Goal: Find specific page/section: Find specific page/section

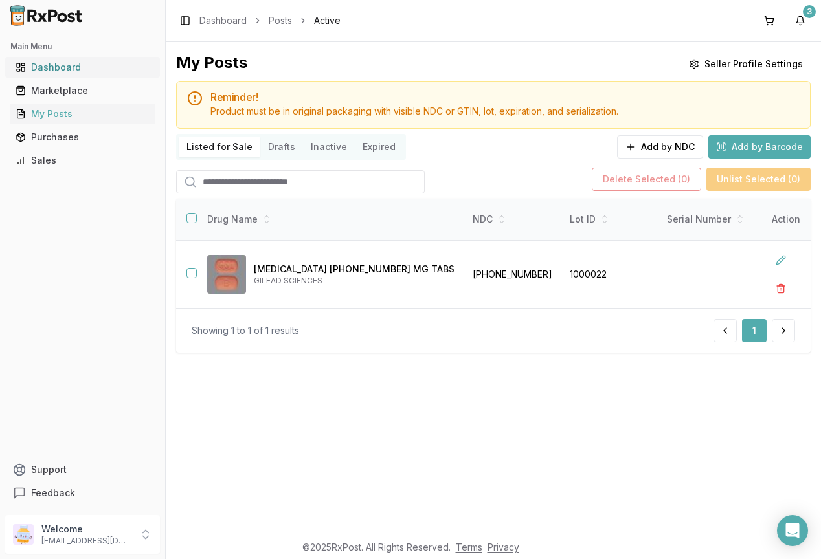
click at [52, 67] on div "Dashboard" at bounding box center [83, 67] width 134 height 13
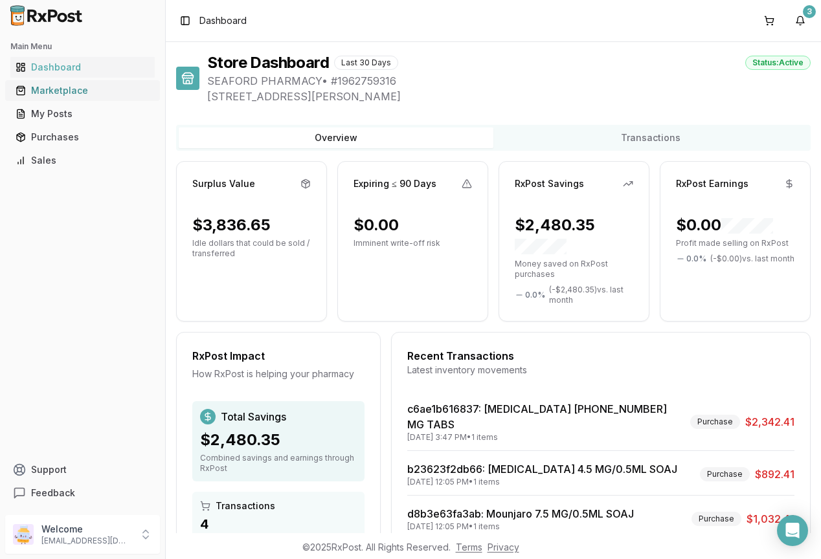
click at [34, 91] on div "Marketplace" at bounding box center [83, 90] width 134 height 13
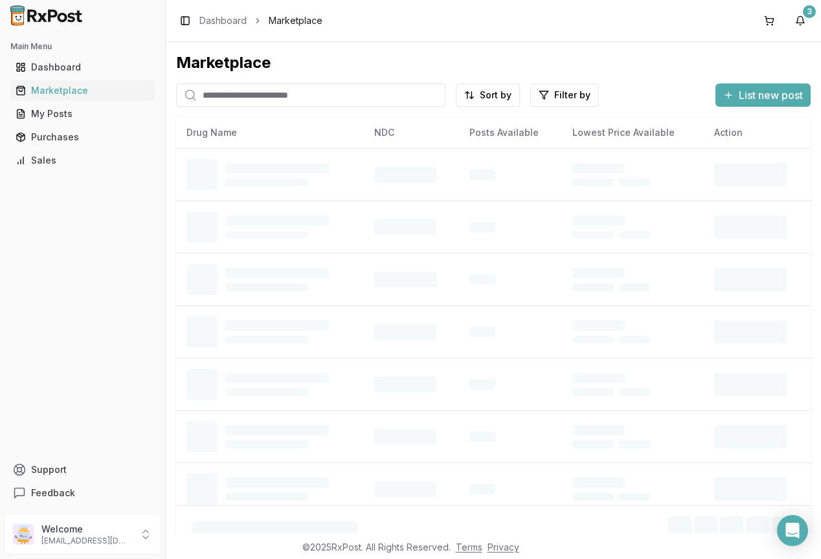
click at [278, 95] on input "search" at bounding box center [310, 95] width 269 height 23
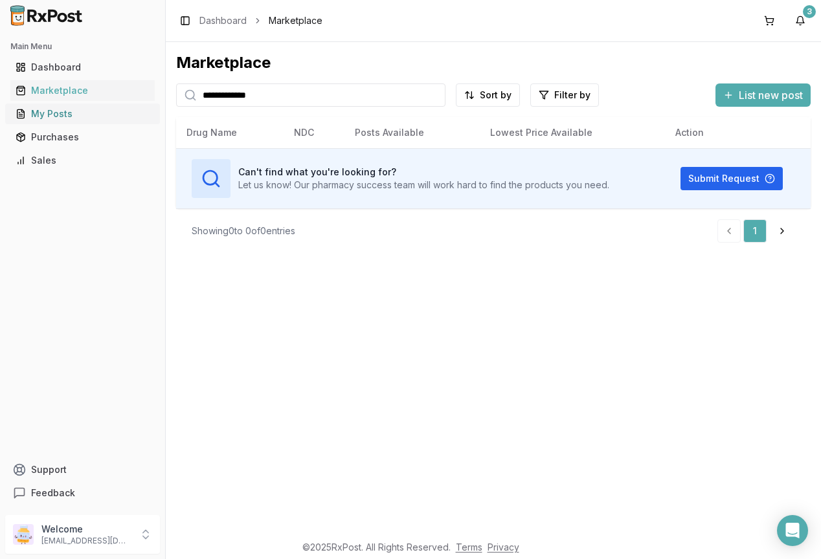
type input "**********"
click at [46, 118] on div "My Posts" at bounding box center [83, 113] width 134 height 13
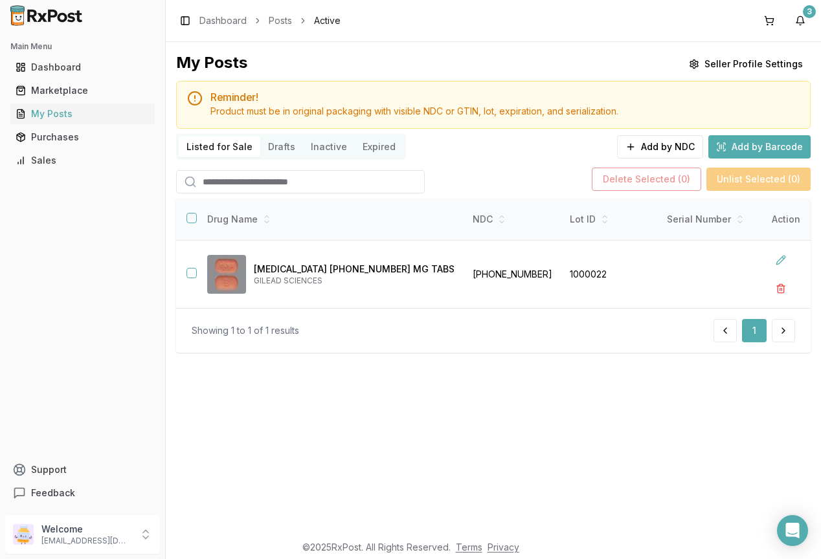
drag, startPoint x: 372, startPoint y: 430, endPoint x: 268, endPoint y: 400, distance: 108.0
click at [369, 430] on div "My Posts Seller Profile Settings Reminder! Product must be in original packagin…" at bounding box center [493, 287] width 655 height 491
click at [59, 280] on div "Main Menu Dashboard Marketplace My Posts Purchases Sales Support Feedback" at bounding box center [82, 270] width 165 height 479
